Goal: Information Seeking & Learning: Check status

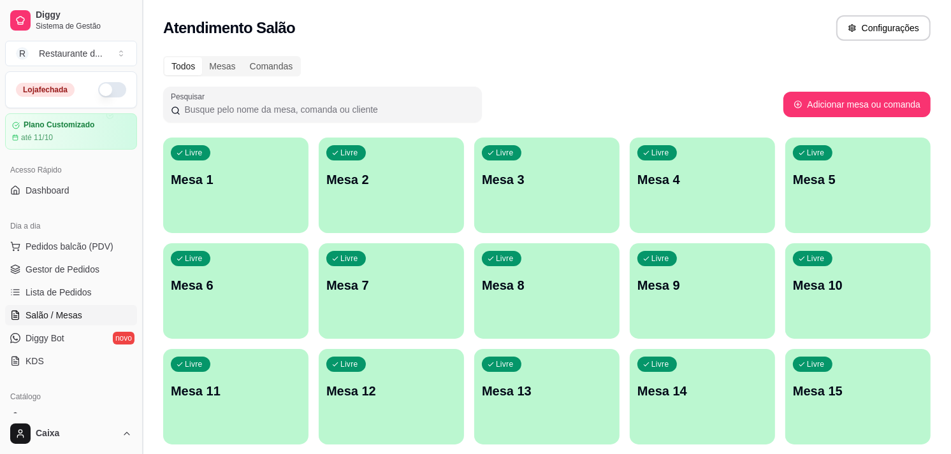
click at [137, 405] on button "Toggle Sidebar" at bounding box center [142, 227] width 10 height 454
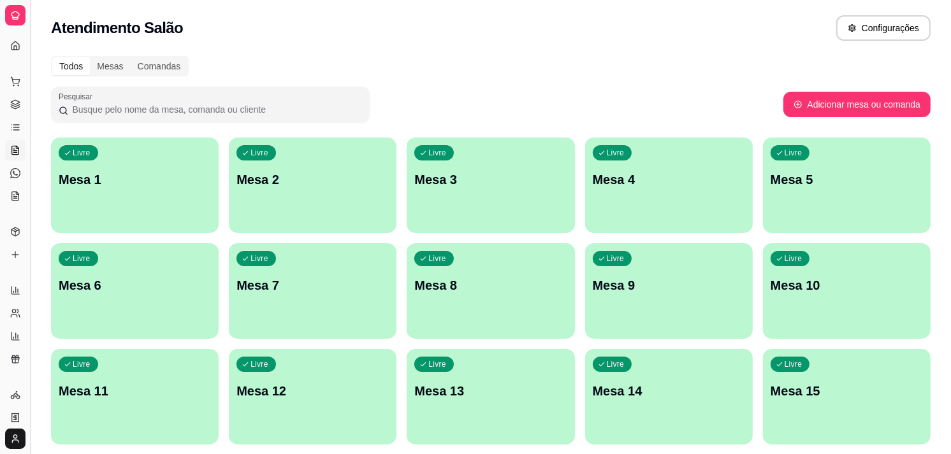
click at [30, 374] on button "Toggle Sidebar" at bounding box center [30, 227] width 10 height 454
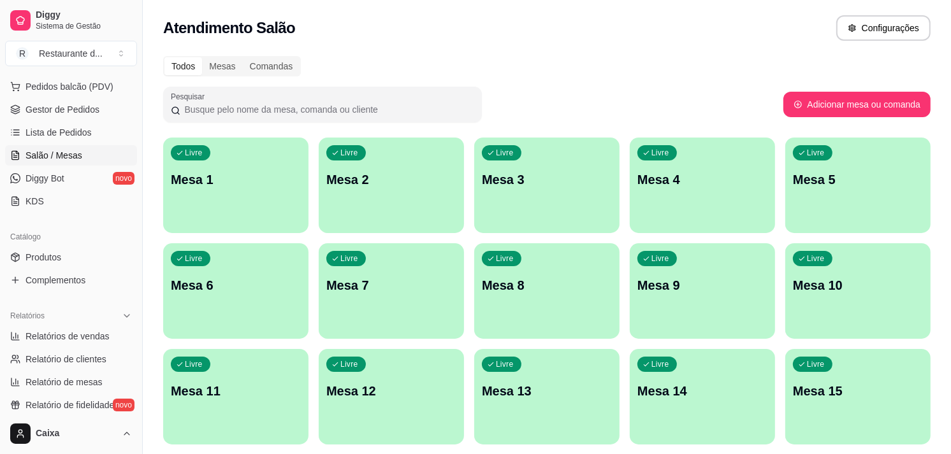
scroll to position [170, 0]
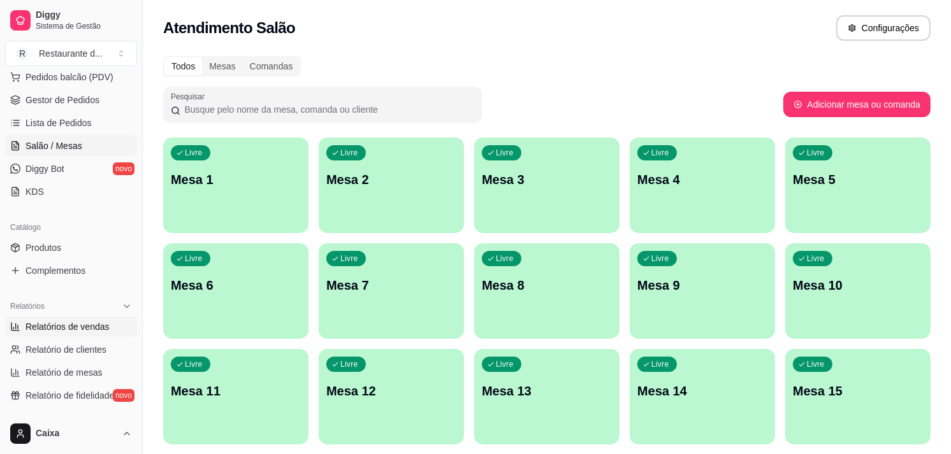
click at [96, 324] on span "Relatórios de vendas" at bounding box center [67, 327] width 84 height 13
drag, startPoint x: 96, startPoint y: 324, endPoint x: 69, endPoint y: 330, distance: 28.0
click at [69, 330] on span "Relatórios de vendas" at bounding box center [67, 327] width 84 height 13
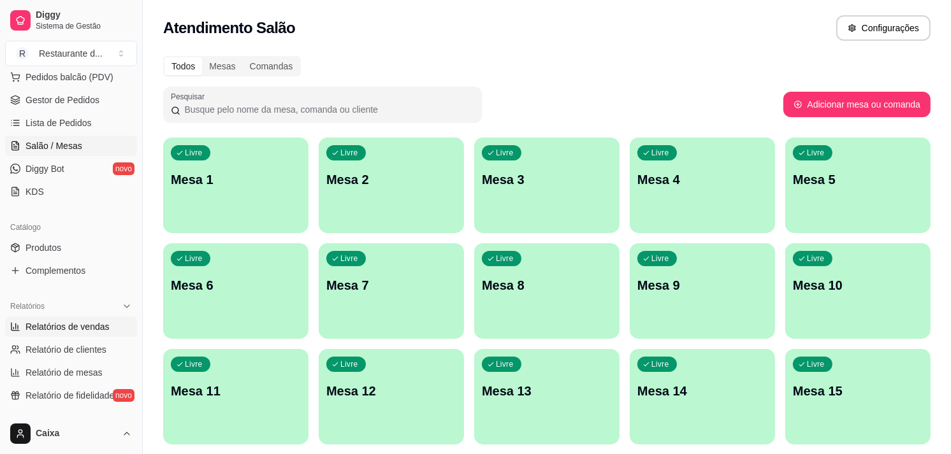
click at [69, 330] on span "Relatórios de vendas" at bounding box center [67, 327] width 84 height 13
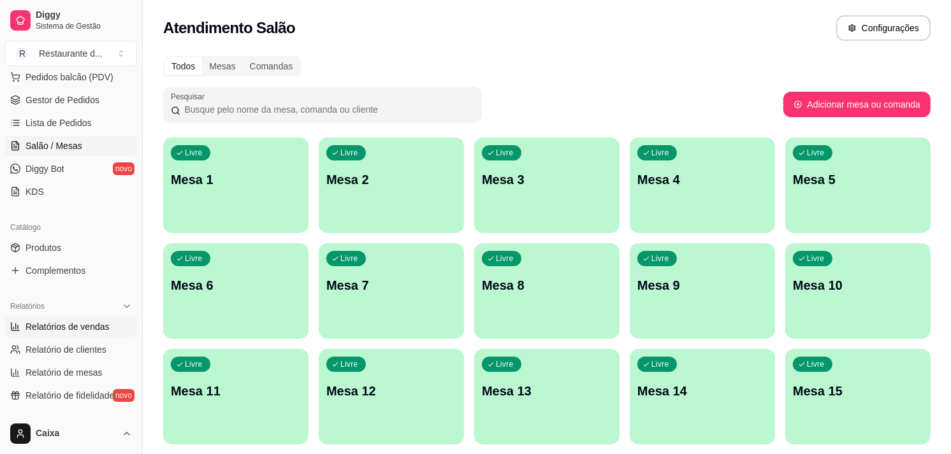
click at [69, 330] on span "Relatórios de vendas" at bounding box center [67, 327] width 84 height 13
click at [5, 317] on link "Relatórios de vendas" at bounding box center [71, 327] width 132 height 20
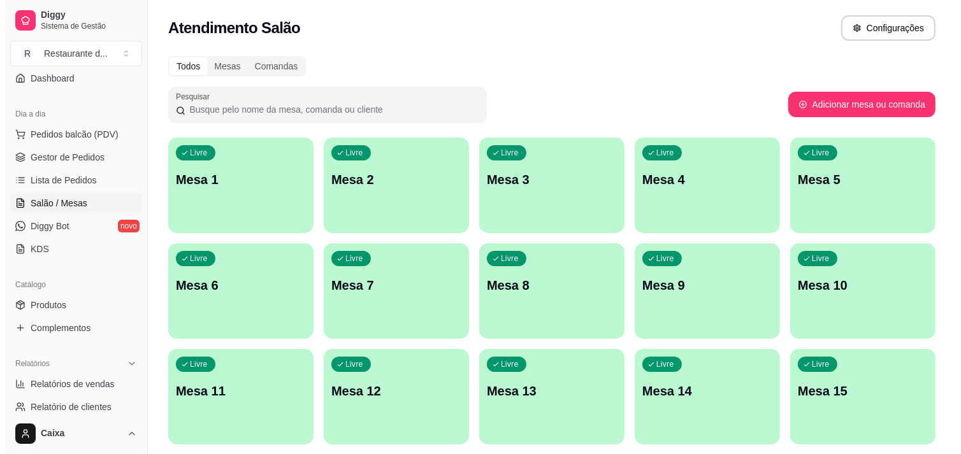
scroll to position [85, 0]
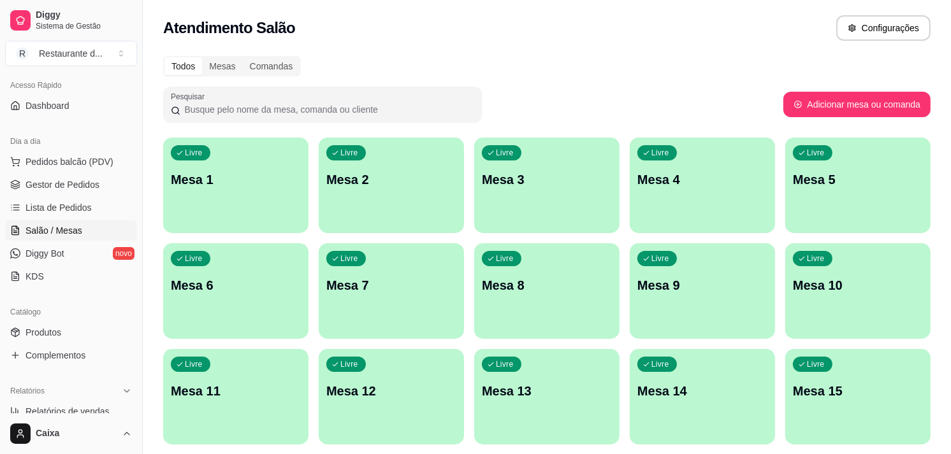
select select "ALL"
select select "0"
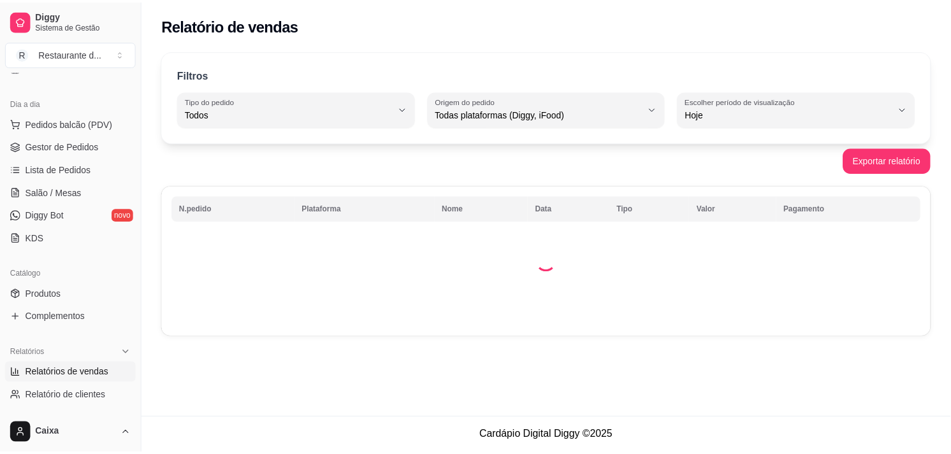
scroll to position [141, 0]
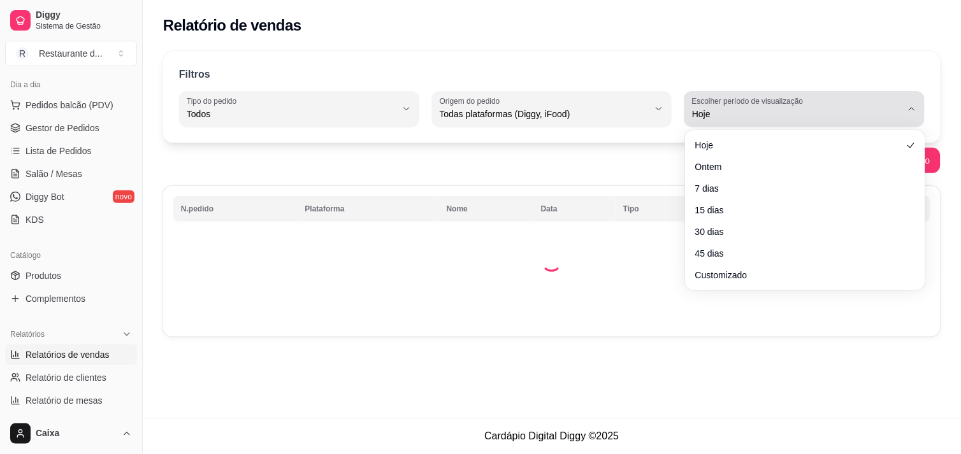
click at [909, 110] on icon "button" at bounding box center [912, 109] width 10 height 10
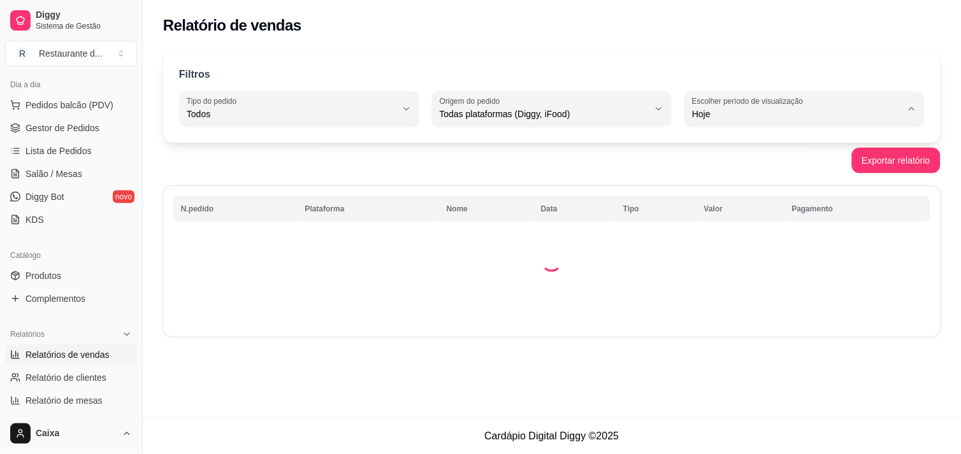
click at [841, 192] on span "7 dias" at bounding box center [799, 186] width 199 height 12
type input "7"
select select "7"
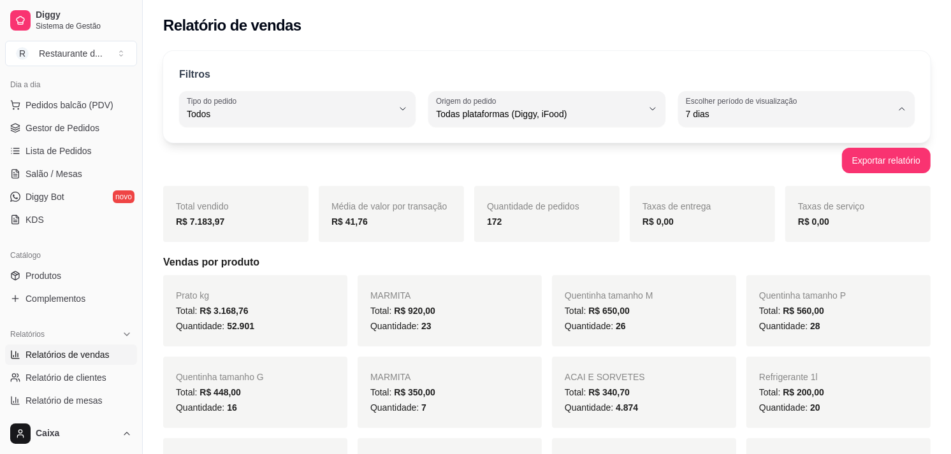
click at [703, 196] on li "7 dias" at bounding box center [796, 187] width 221 height 20
type input "30"
select select "30"
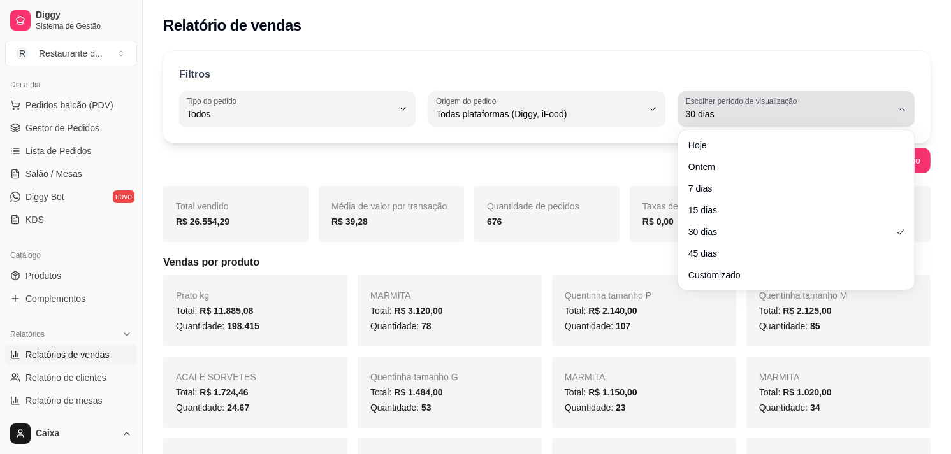
click at [909, 110] on button "Escolher período de visualização 30 dias" at bounding box center [796, 109] width 236 height 36
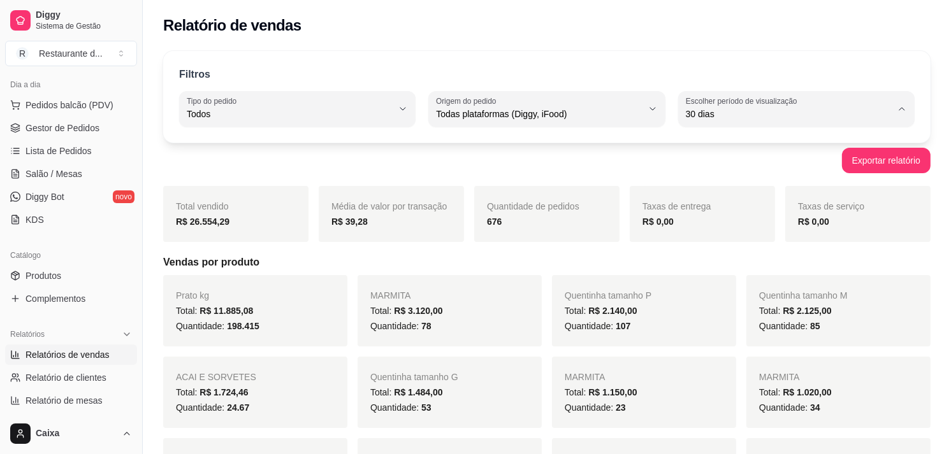
click at [792, 182] on span "7 dias" at bounding box center [791, 186] width 196 height 12
type input "7"
select select "7"
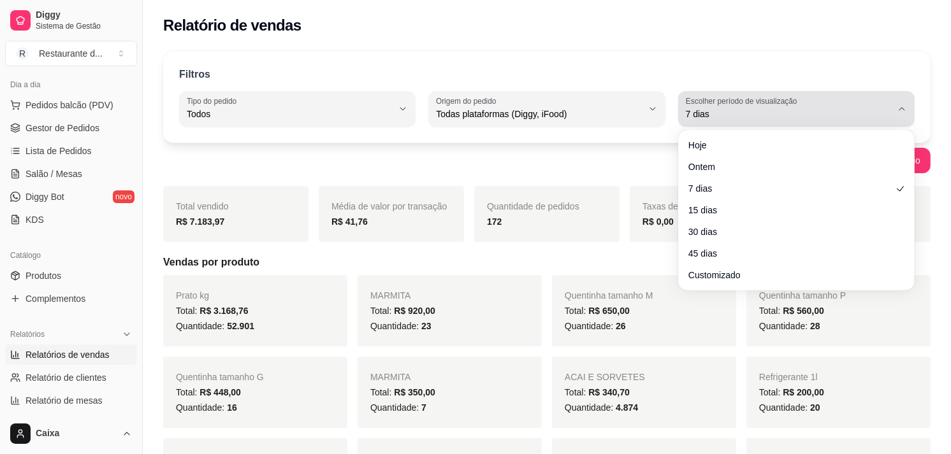
click at [899, 105] on icon "button" at bounding box center [902, 109] width 10 height 10
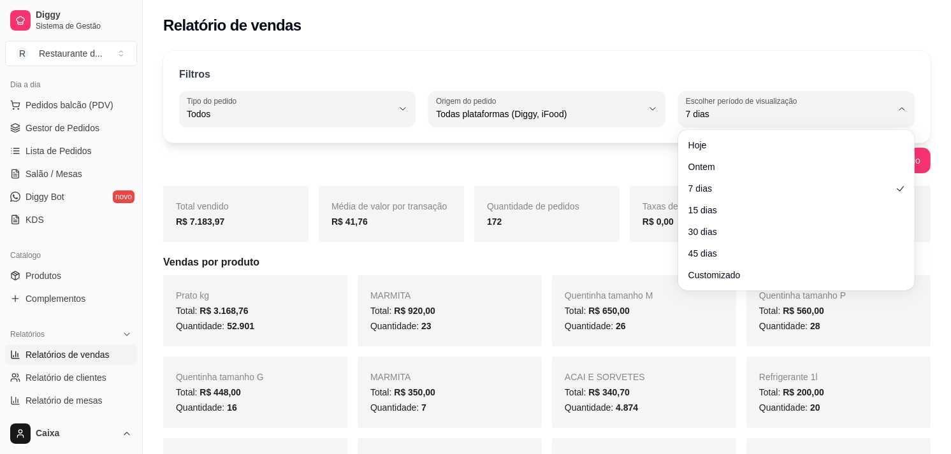
click at [851, 133] on div "Hoje Ontem 7 dias 15 dias 30 dias 45 dias Customizado" at bounding box center [796, 211] width 231 height 156
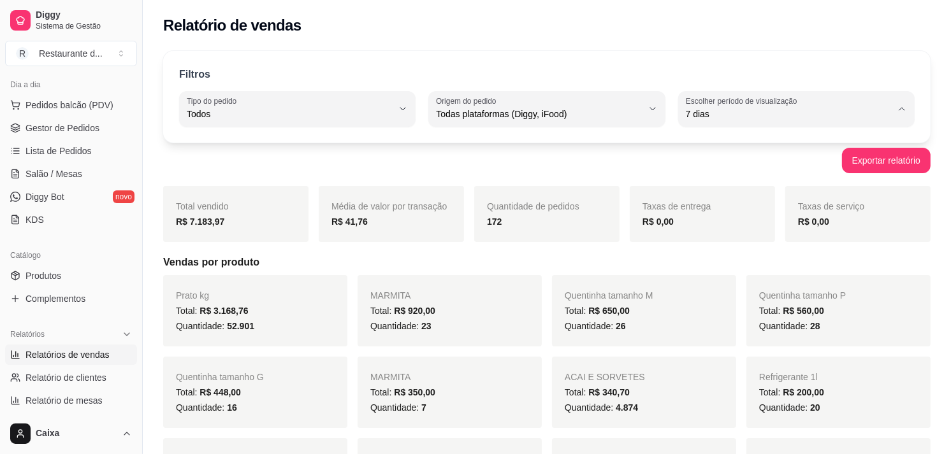
click at [850, 135] on li "Hoje" at bounding box center [796, 145] width 217 height 20
type input "0"
select select "0"
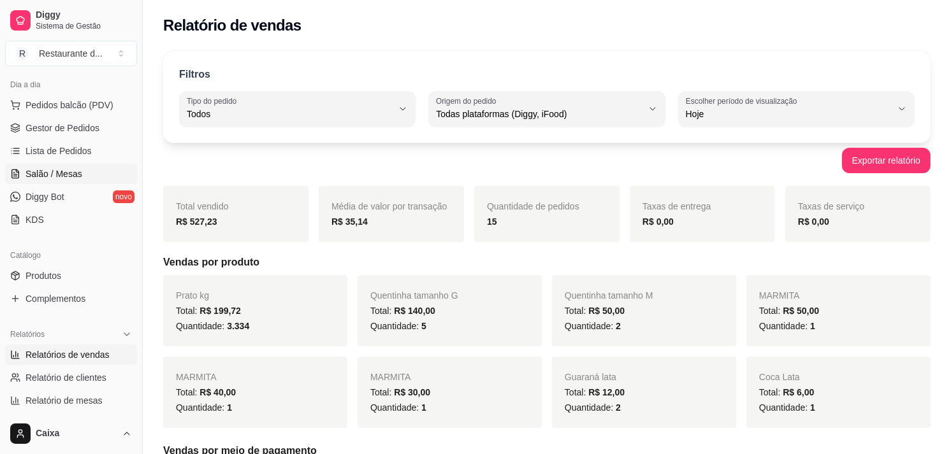
click at [86, 168] on link "Salão / Mesas" at bounding box center [71, 174] width 132 height 20
